Goal: Information Seeking & Learning: Learn about a topic

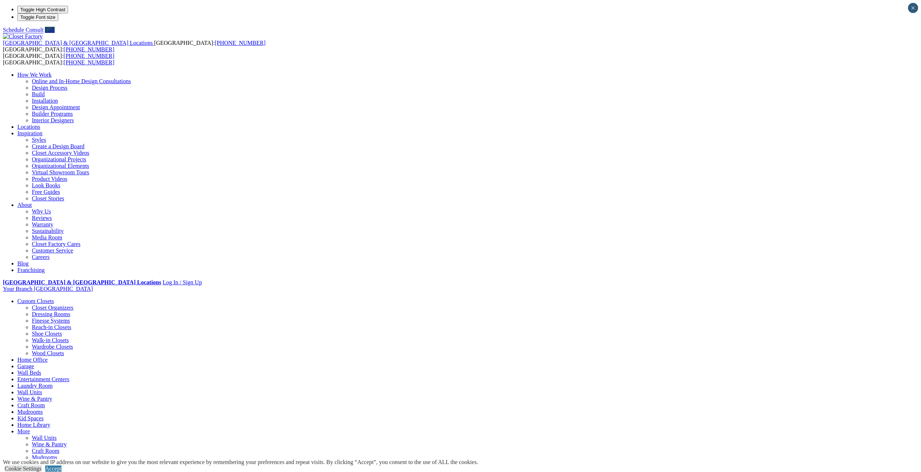
click at [71, 324] on link "Reach-in Closets" at bounding box center [51, 327] width 39 height 6
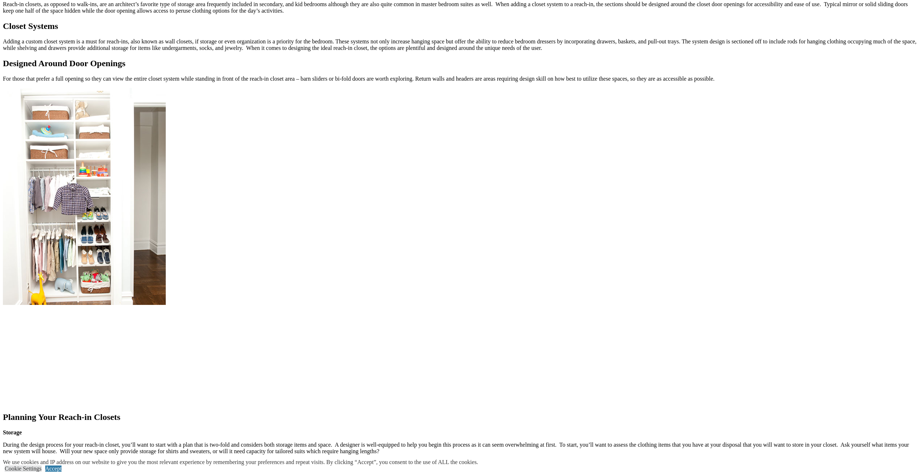
scroll to position [760, 0]
